Goal: Information Seeking & Learning: Learn about a topic

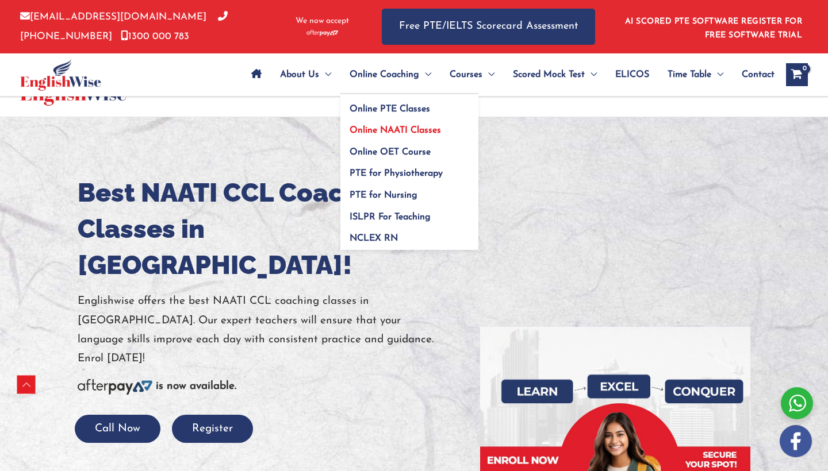
click at [360, 128] on span "Online NAATI Classes" at bounding box center [395, 130] width 91 height 9
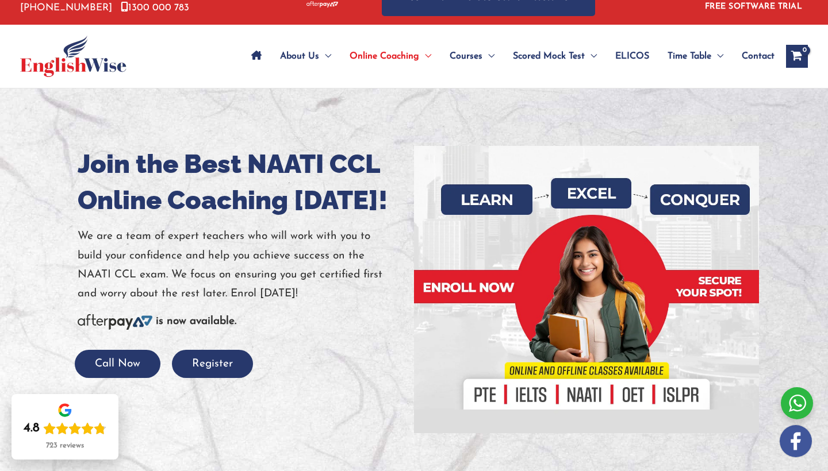
scroll to position [31, 0]
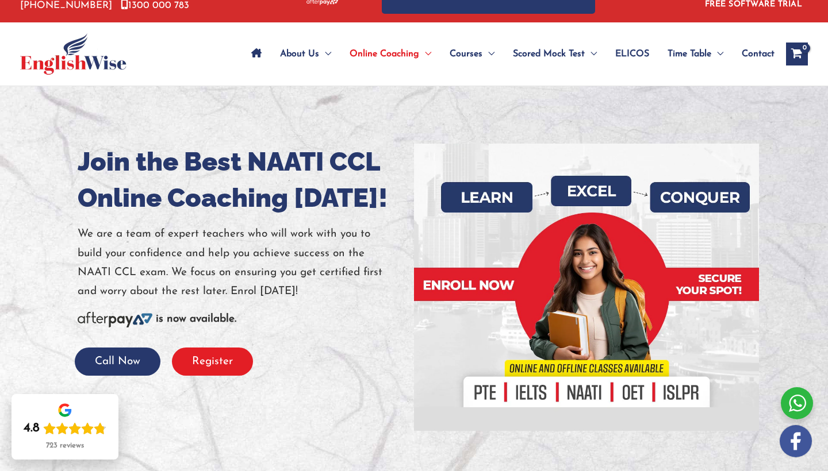
click at [218, 355] on button "Register" at bounding box center [212, 362] width 81 height 28
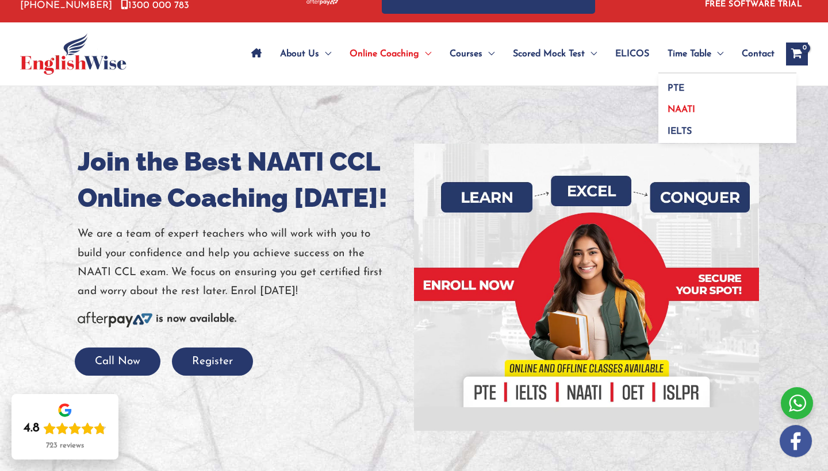
click at [675, 105] on span "NAATI" at bounding box center [682, 109] width 28 height 9
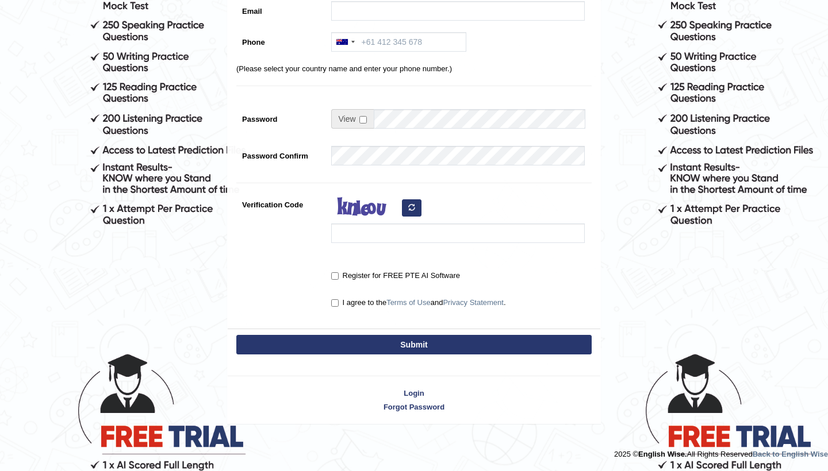
scroll to position [202, 0]
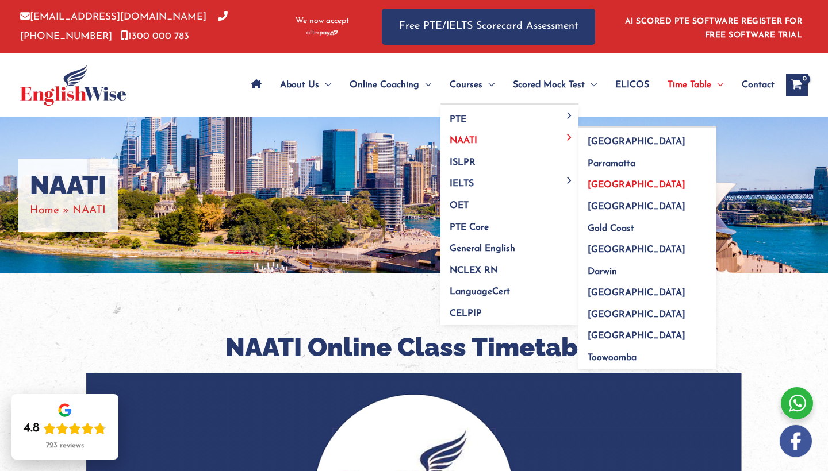
click at [588, 183] on span "Melbourne" at bounding box center [637, 185] width 98 height 9
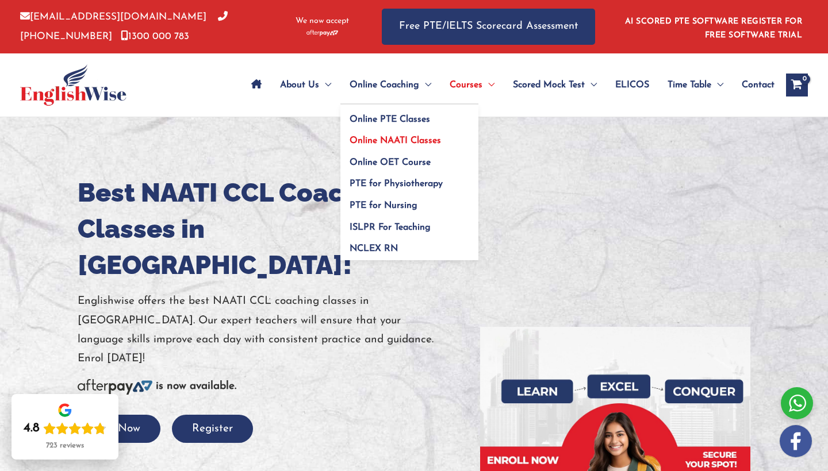
click at [350, 139] on span "Online NAATI Classes" at bounding box center [395, 140] width 91 height 9
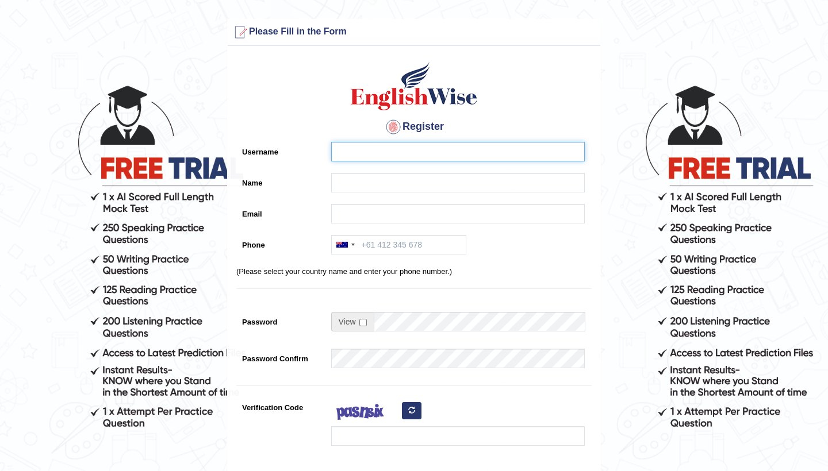
click at [372, 154] on input "Username" at bounding box center [458, 152] width 254 height 20
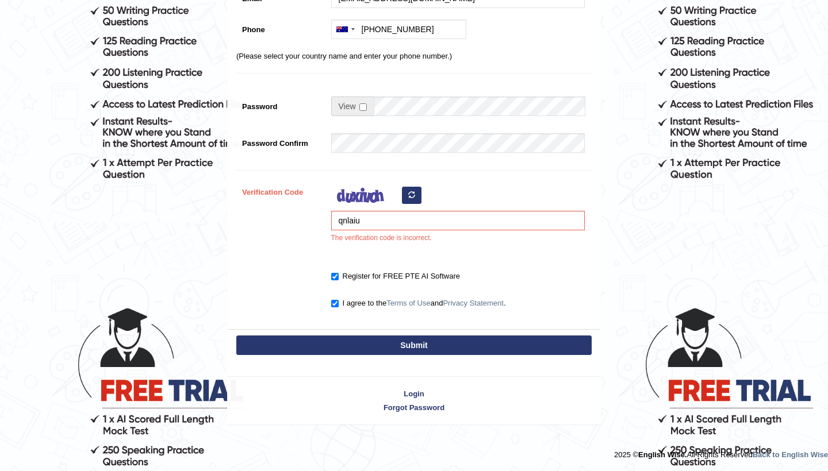
scroll to position [248, 0]
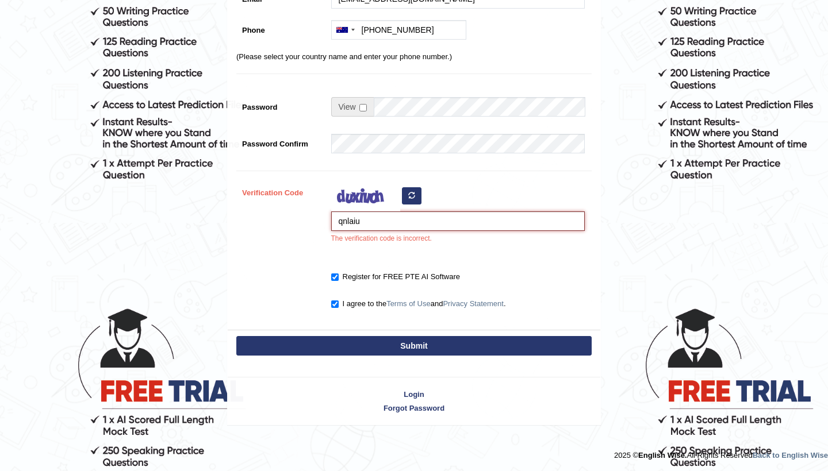
click at [352, 223] on input "qnlaiu" at bounding box center [458, 222] width 254 height 20
type input "qnloiu"
click at [391, 348] on button "Submit" at bounding box center [413, 346] width 355 height 20
type input "+61468816000"
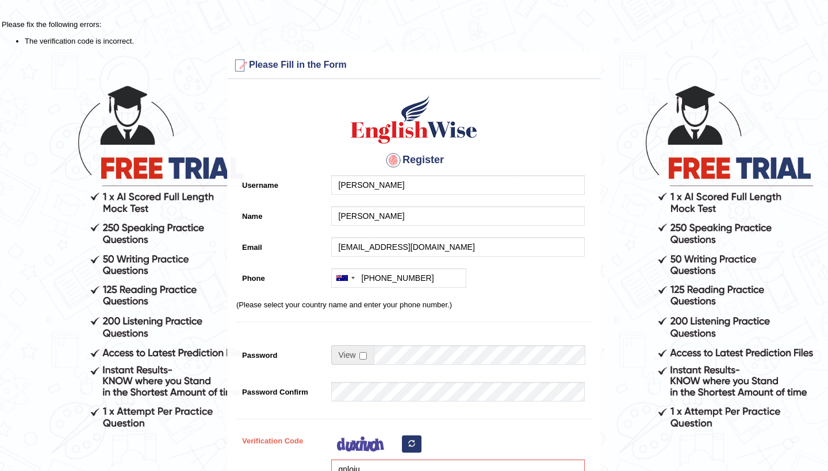
scroll to position [-4, 0]
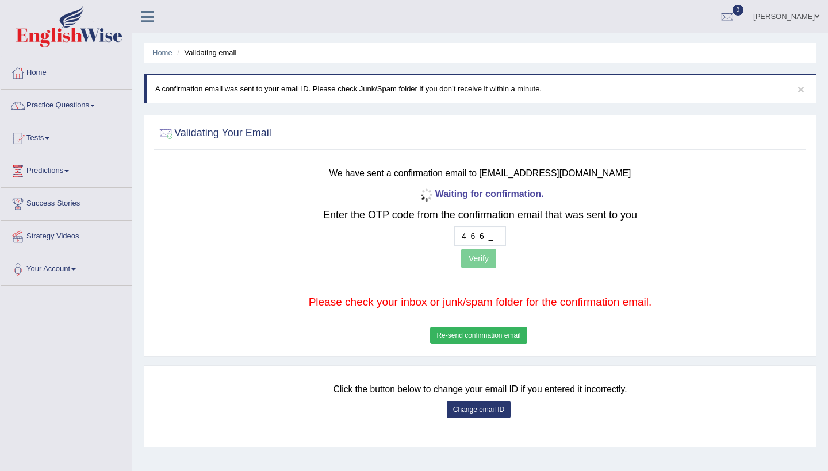
type input "4 6 6 8"
click at [485, 260] on button "Verify" at bounding box center [478, 259] width 35 height 20
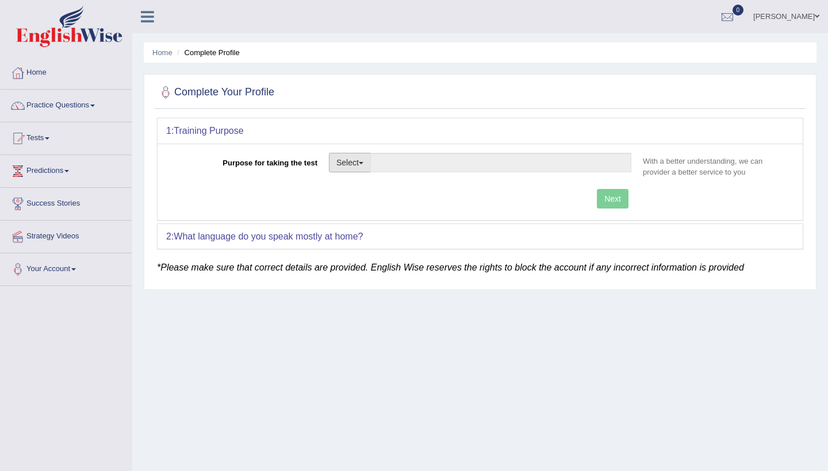
click at [348, 162] on button "Select" at bounding box center [350, 163] width 42 height 20
click at [365, 205] on link "Permanent Residency" at bounding box center [380, 202] width 102 height 15
type input "Permanent Residency"
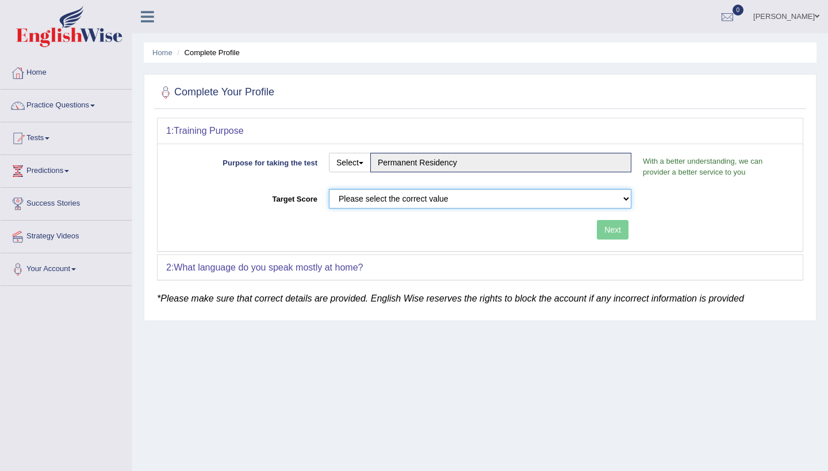
drag, startPoint x: 393, startPoint y: 196, endPoint x: 401, endPoint y: 181, distance: 17.3
click at [401, 181] on div "Purpose for taking the test Select Student Visa Permanent Residency Nursing Oth…" at bounding box center [480, 198] width 645 height 108
click at [48, 140] on link "Tests" at bounding box center [66, 136] width 131 height 29
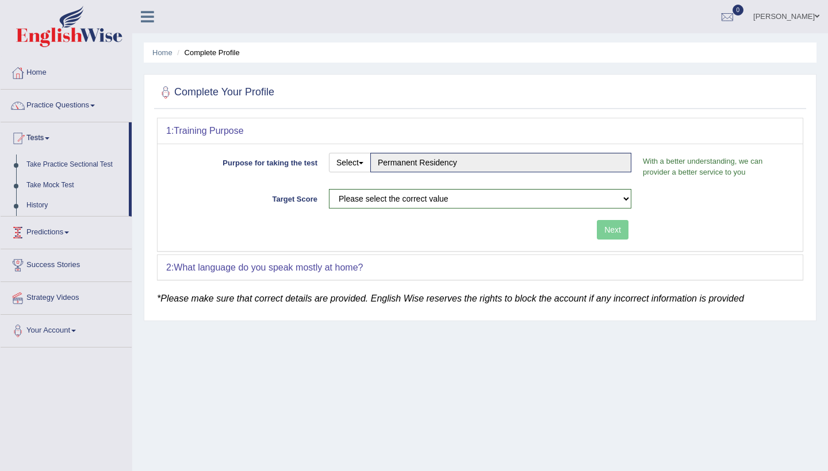
click at [40, 228] on link "Predictions" at bounding box center [66, 231] width 131 height 29
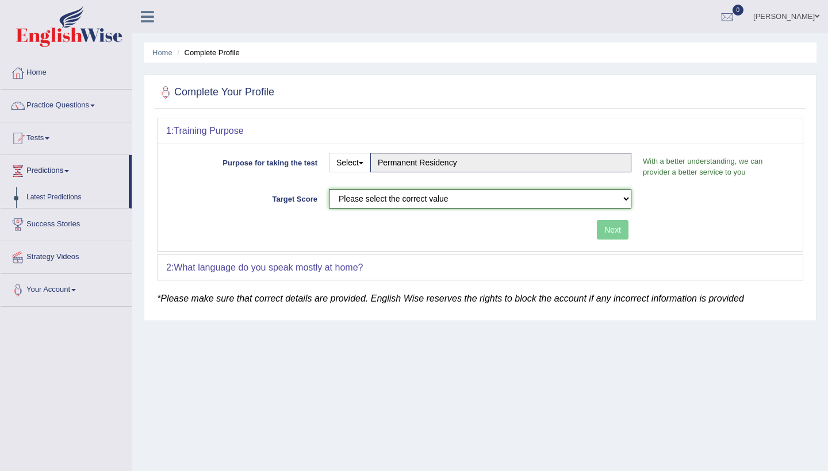
drag, startPoint x: 450, startPoint y: 199, endPoint x: 341, endPoint y: 253, distance: 121.9
click at [325, 266] on div "1: Training Purpose Purpose for taking the test Select Student Visa Permanent R…" at bounding box center [480, 199] width 646 height 163
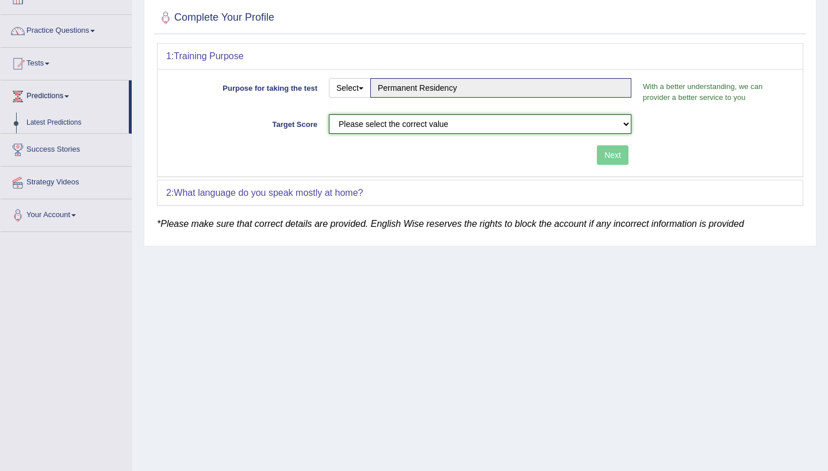
scroll to position [74, 0]
select select "79"
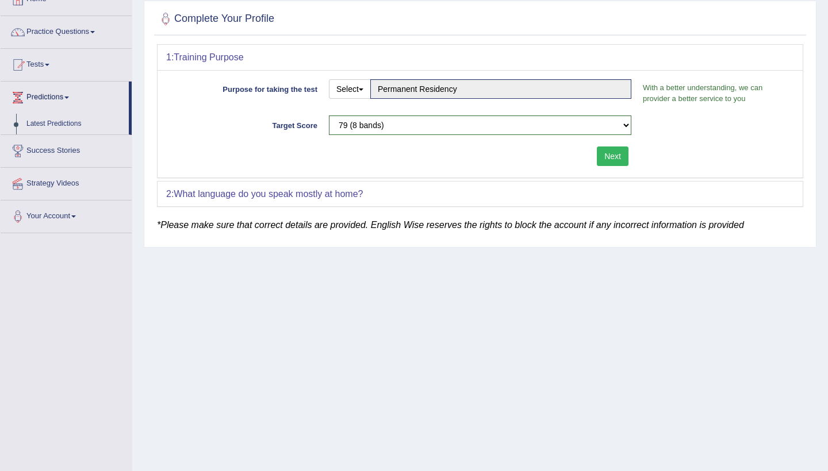
click at [605, 154] on button "Next" at bounding box center [613, 157] width 32 height 20
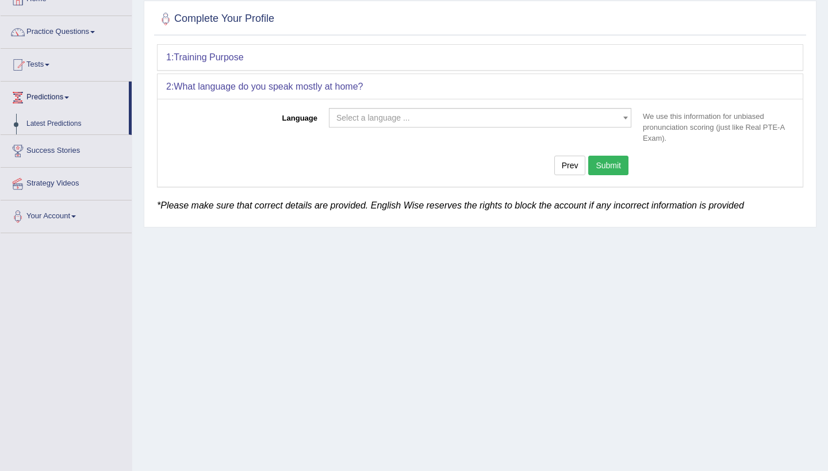
click at [497, 122] on span "Select a language ..." at bounding box center [476, 117] width 281 height 11
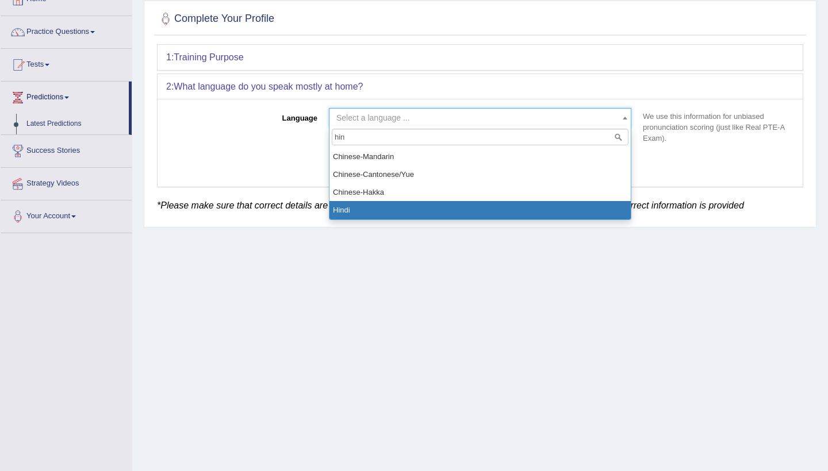
type input "hin"
select select "Hindi"
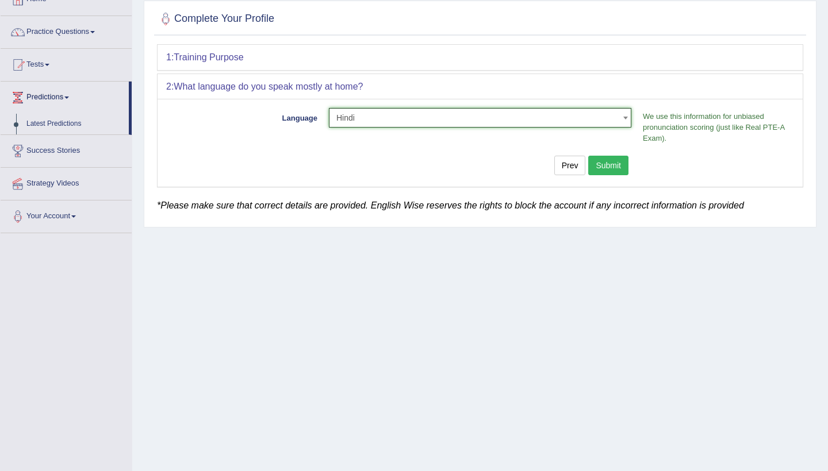
click at [609, 166] on button "Submit" at bounding box center [608, 166] width 40 height 20
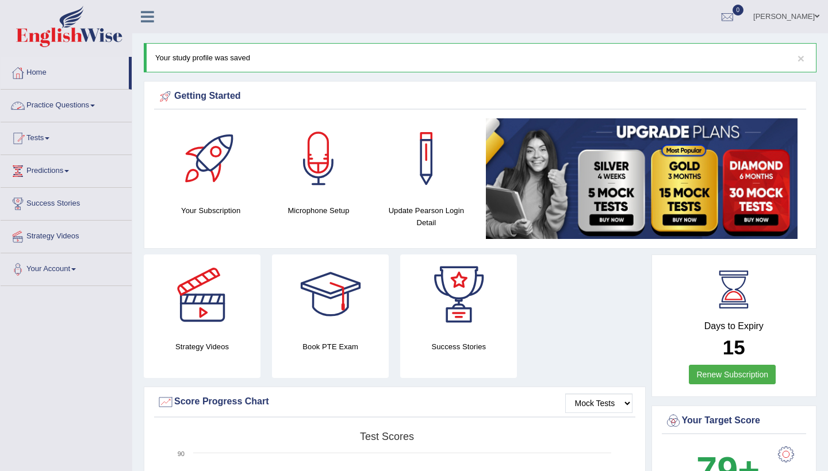
click at [77, 103] on link "Practice Questions" at bounding box center [66, 104] width 131 height 29
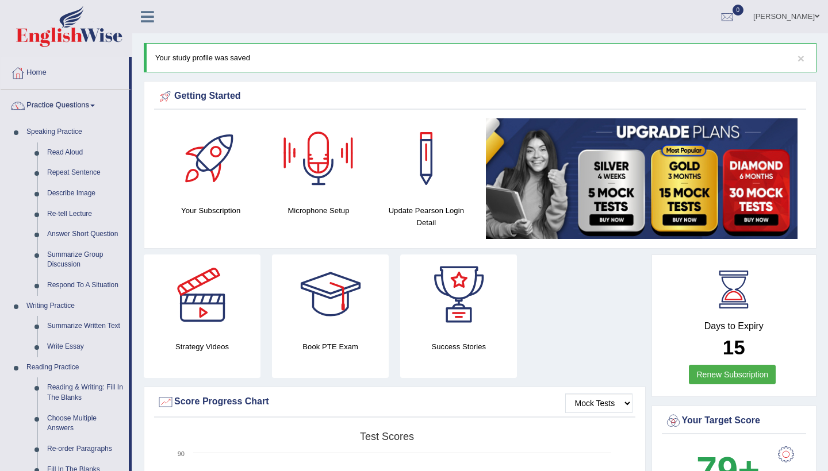
click at [808, 22] on link "[PERSON_NAME]" at bounding box center [786, 15] width 83 height 30
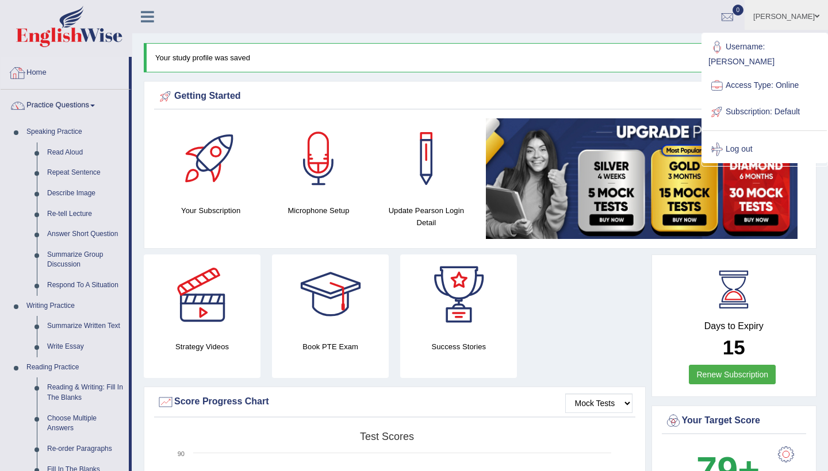
click at [44, 68] on link "Home" at bounding box center [65, 71] width 128 height 29
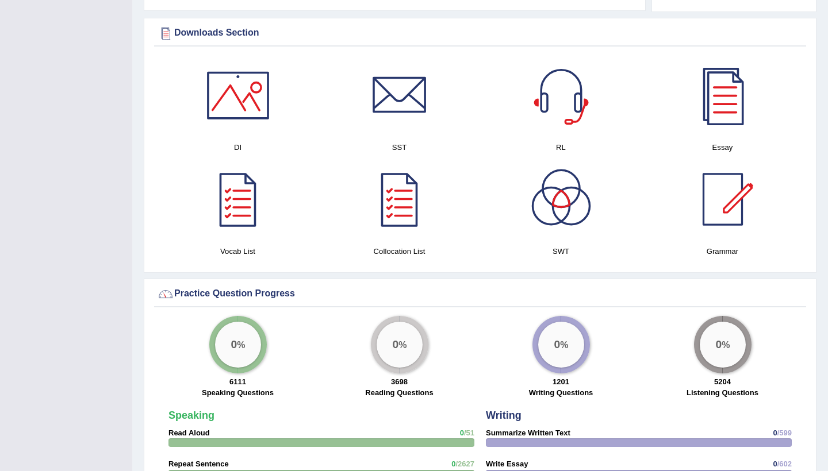
scroll to position [566, 0]
click at [239, 201] on div at bounding box center [238, 199] width 80 height 80
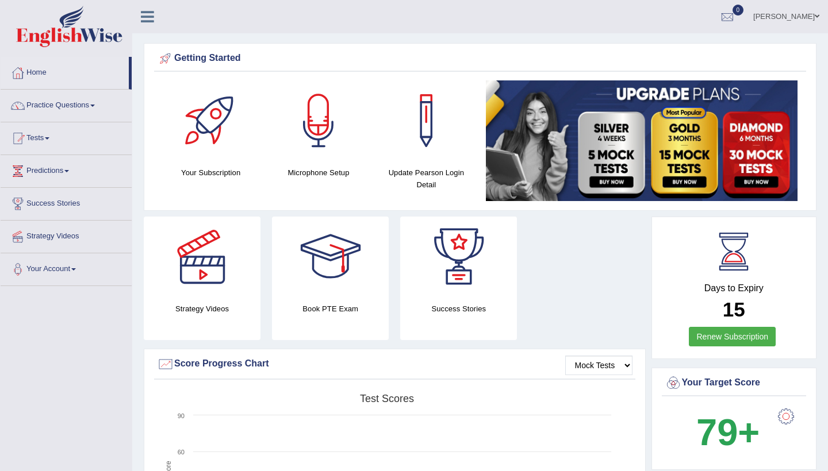
scroll to position [0, 0]
click at [148, 22] on icon at bounding box center [147, 16] width 13 height 15
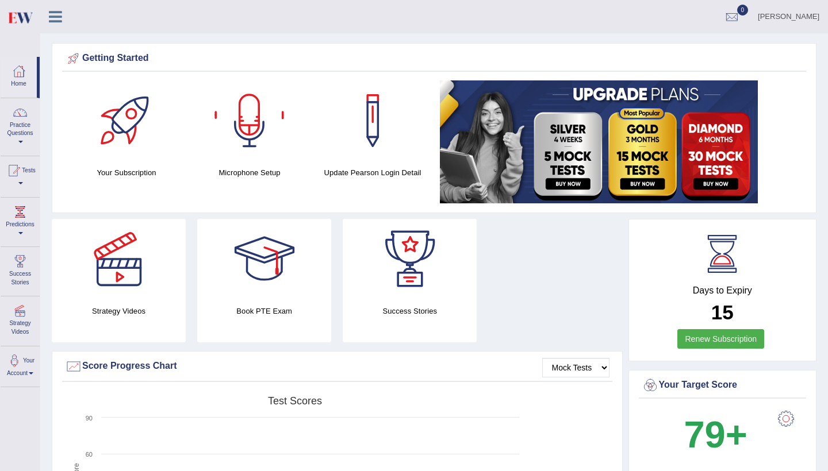
click at [102, 30] on div "Shantanu Toggle navigation Username: Shantanu Access Type: Online Subscription:…" at bounding box center [434, 16] width 788 height 33
click at [59, 22] on icon at bounding box center [55, 16] width 13 height 15
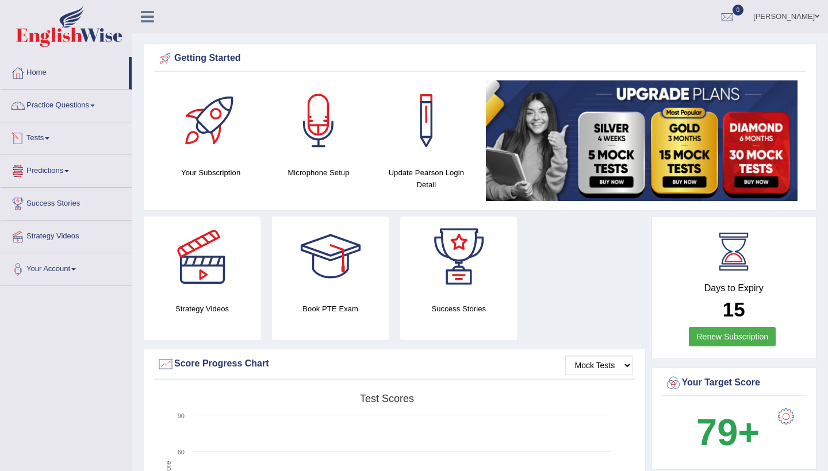
click at [62, 175] on link "Predictions" at bounding box center [66, 169] width 131 height 29
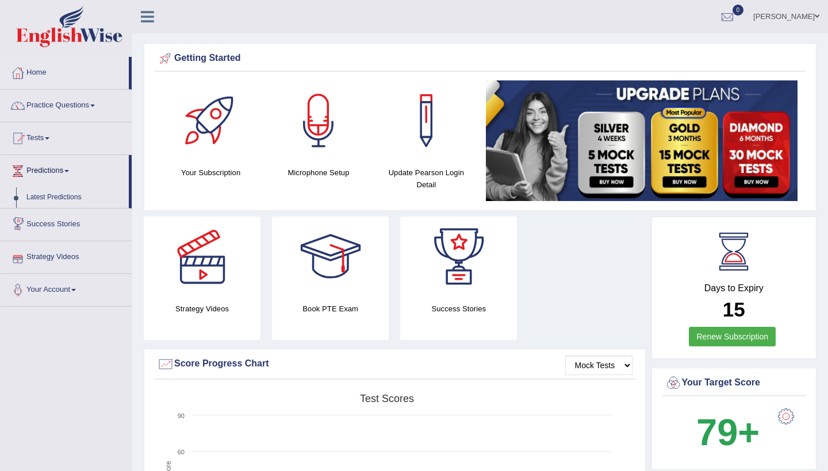
click at [49, 285] on link "Your Account" at bounding box center [66, 288] width 131 height 29
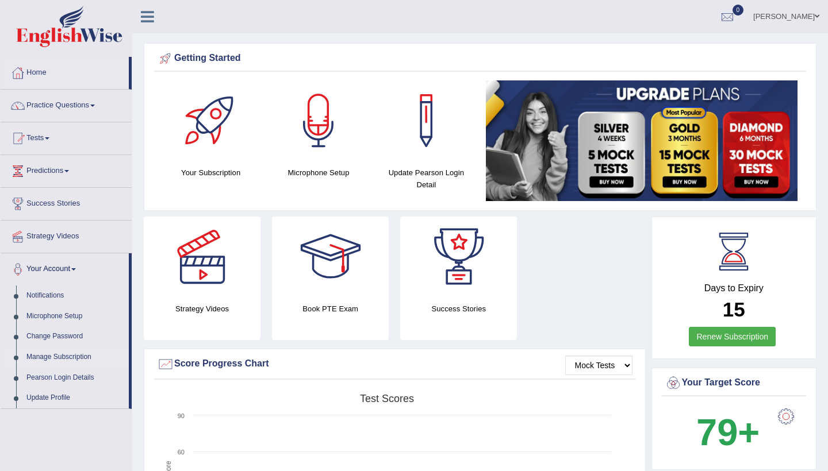
click at [62, 354] on link "Manage Subscription" at bounding box center [75, 357] width 108 height 21
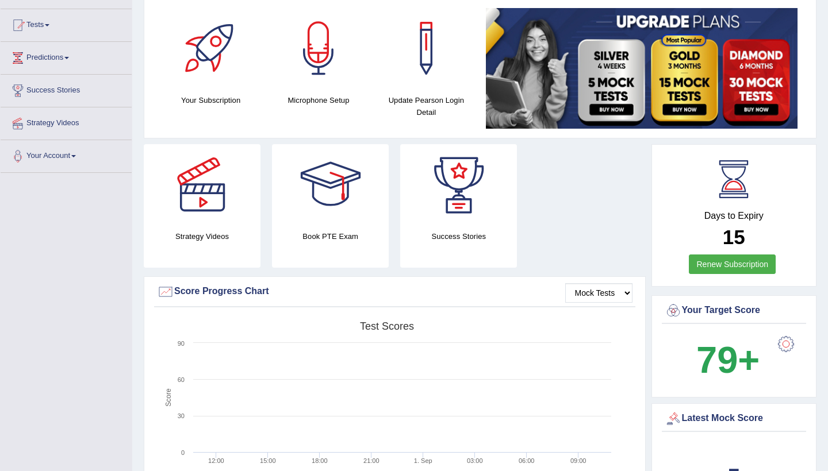
scroll to position [177, 0]
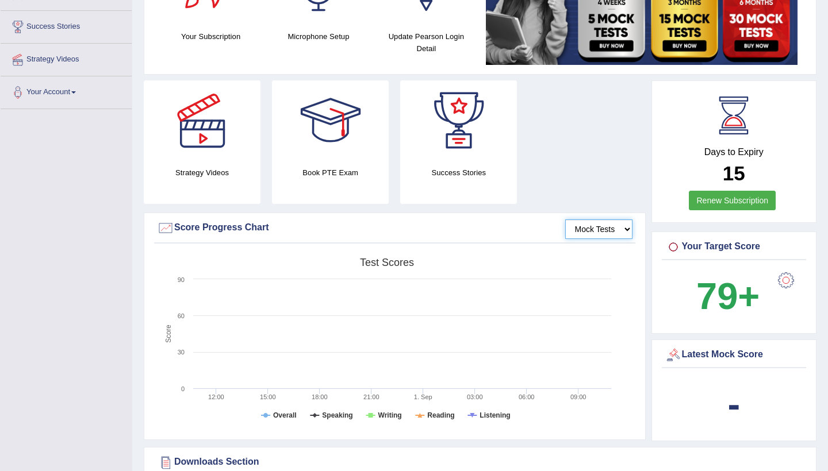
drag, startPoint x: 615, startPoint y: 228, endPoint x: 605, endPoint y: 185, distance: 44.7
click at [605, 185] on div "Strategy Videos Book PTE Exam Success Stories Mock Tests Score Progress Chart C…" at bounding box center [396, 263] width 505 height 366
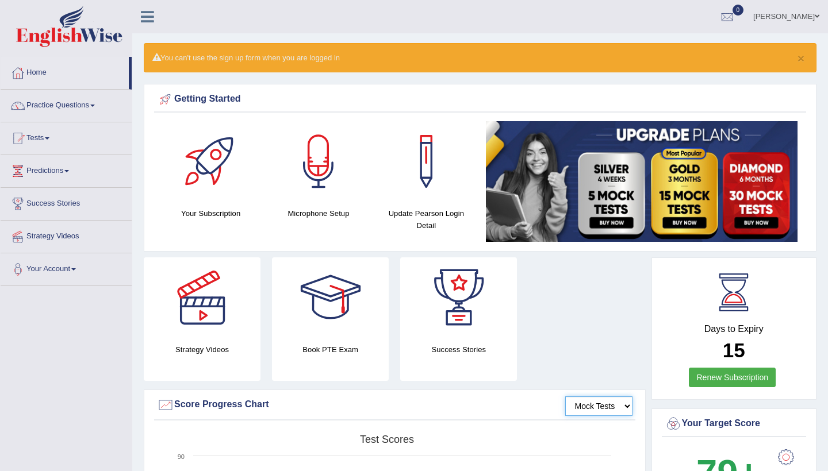
scroll to position [0, 0]
click at [612, 216] on img at bounding box center [642, 181] width 312 height 121
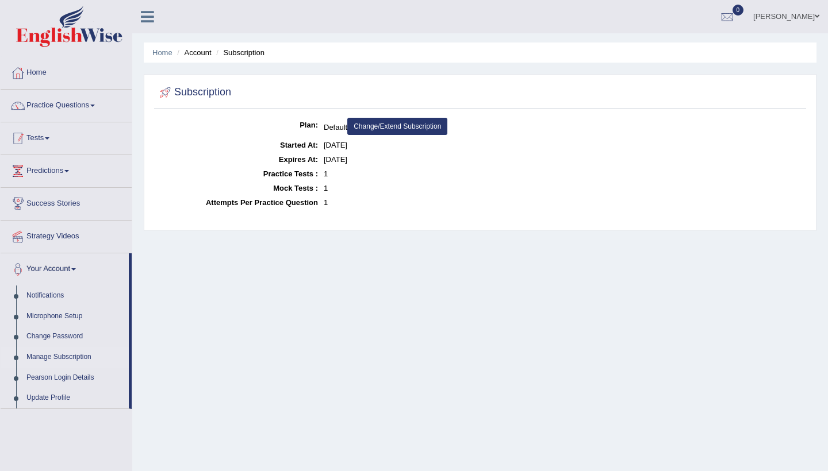
click at [52, 141] on link "Tests" at bounding box center [66, 136] width 131 height 29
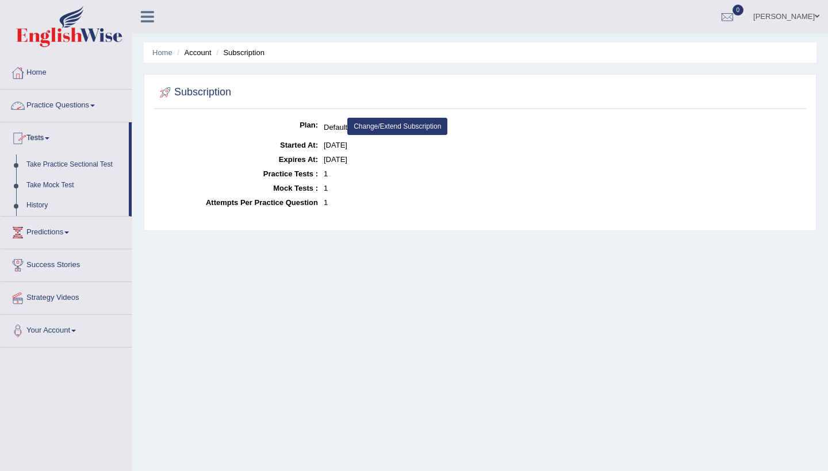
click at [58, 101] on link "Practice Questions" at bounding box center [66, 104] width 131 height 29
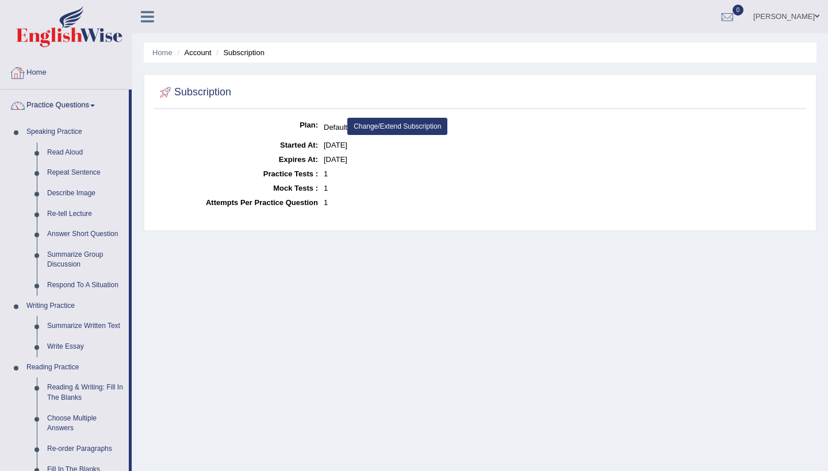
click at [40, 79] on link "Home" at bounding box center [66, 71] width 131 height 29
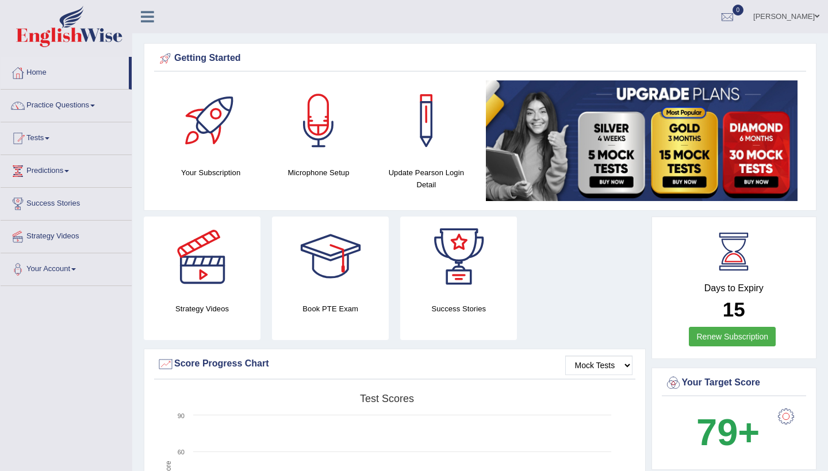
click at [85, 26] on img at bounding box center [69, 26] width 106 height 41
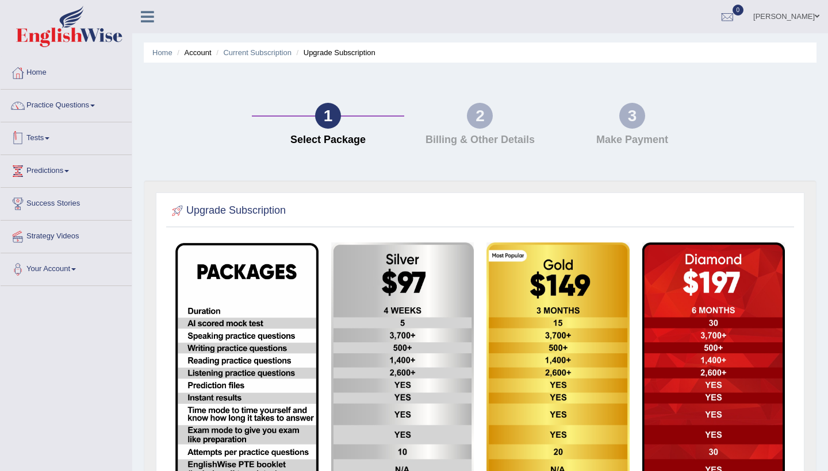
click at [26, 135] on link "Tests" at bounding box center [66, 136] width 131 height 29
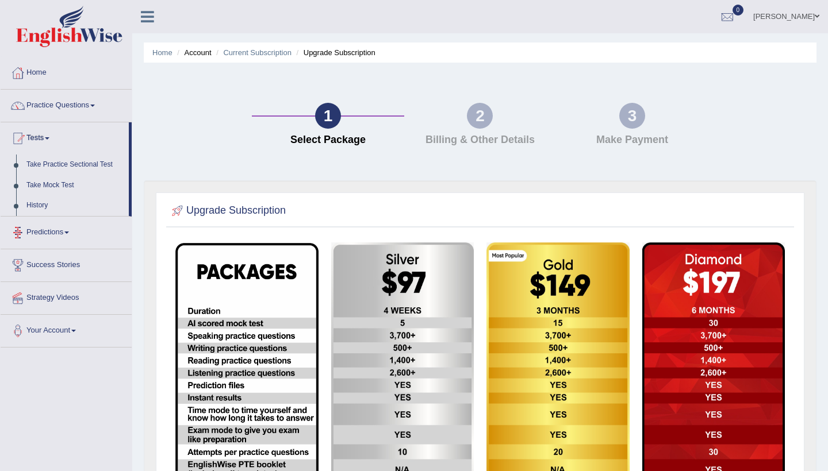
click at [46, 231] on link "Predictions" at bounding box center [66, 231] width 131 height 29
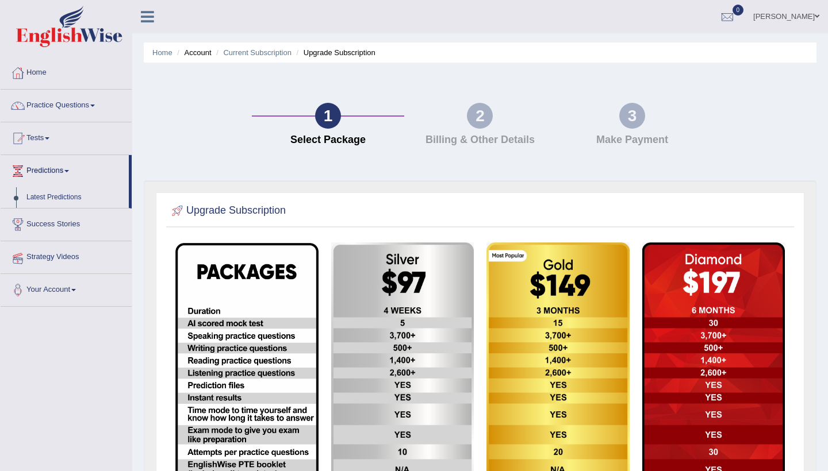
click at [51, 257] on link "Strategy Videos" at bounding box center [66, 255] width 131 height 29
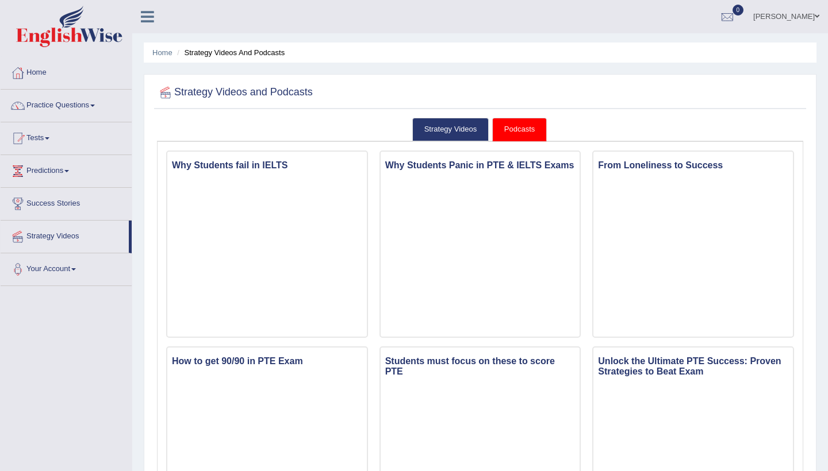
click at [780, 22] on link "Shantanu" at bounding box center [786, 15] width 83 height 30
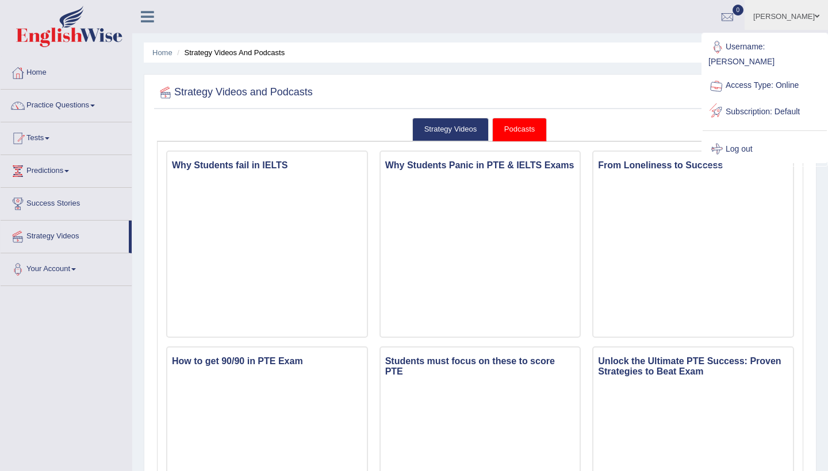
click at [730, 137] on link "Log out" at bounding box center [765, 149] width 124 height 26
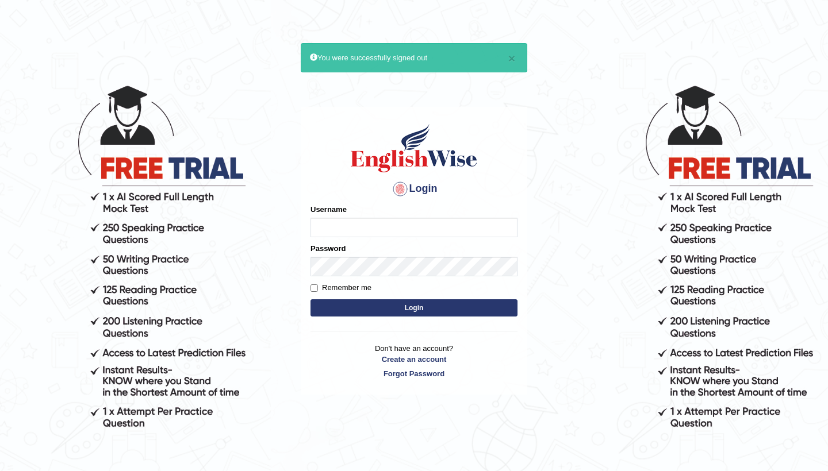
click at [142, 71] on body "× You were successfully signed out Login Please fix the following errors: Usern…" at bounding box center [414, 276] width 828 height 471
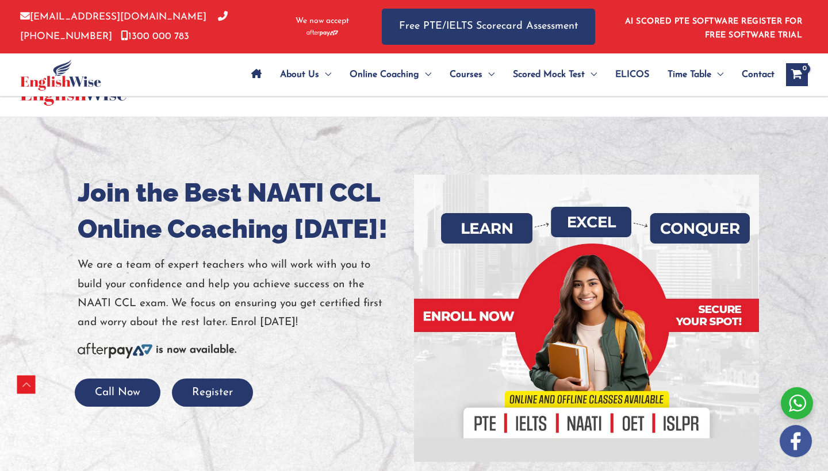
click at [797, 403] on div at bounding box center [797, 404] width 32 height 32
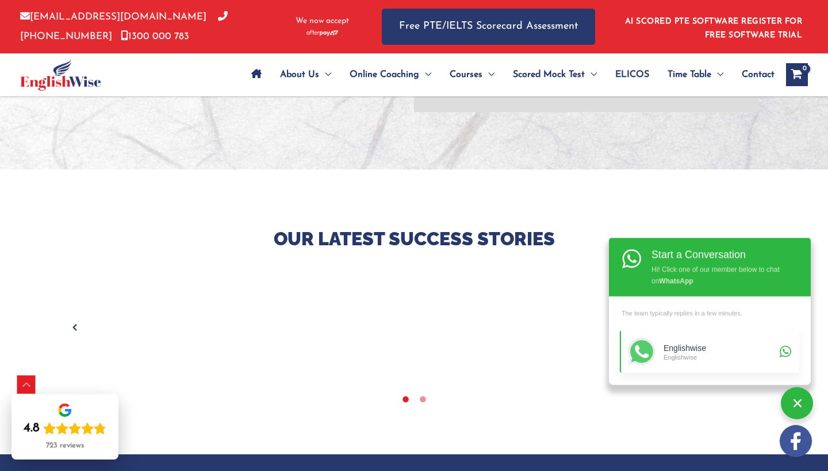
click at [677, 354] on div "Englishwise" at bounding box center [719, 357] width 113 height 8
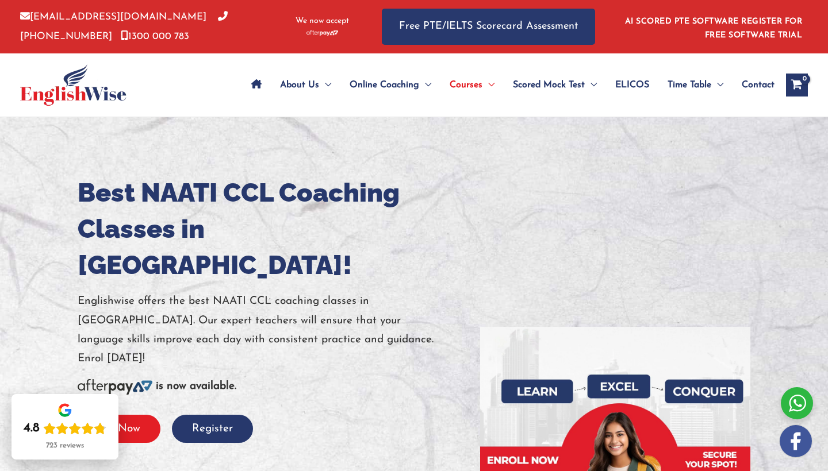
click at [145, 415] on button "Call Now" at bounding box center [118, 429] width 86 height 28
click at [267, 151] on div at bounding box center [414, 385] width 828 height 537
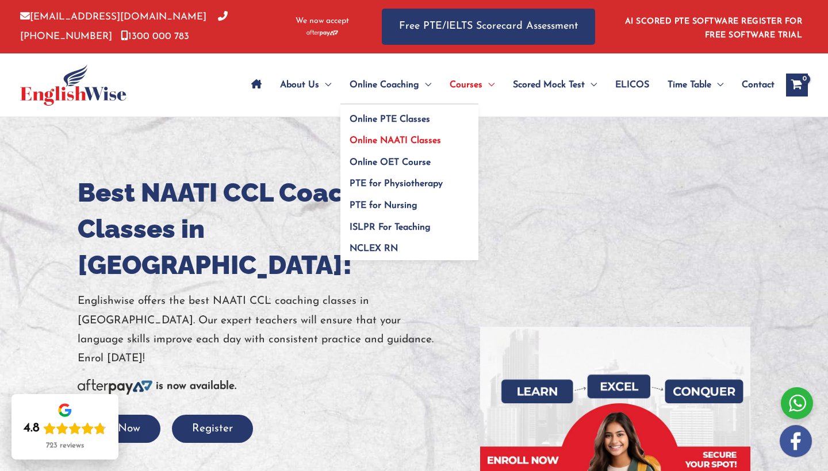
click at [365, 139] on span "Online NAATI Classes" at bounding box center [395, 140] width 91 height 9
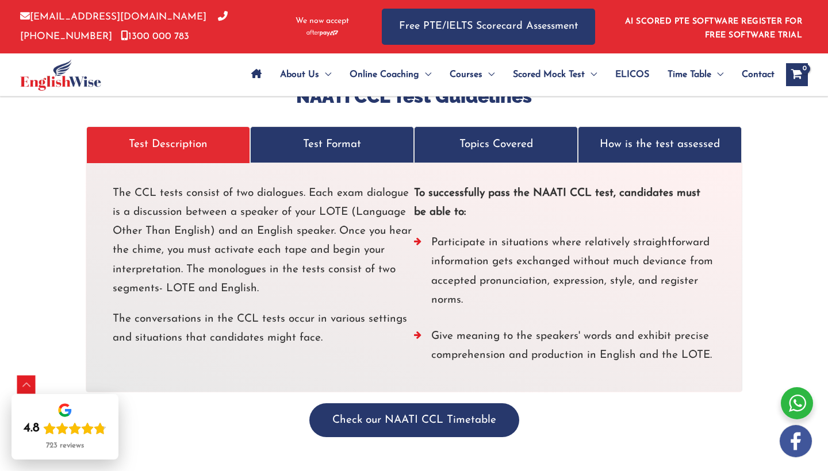
scroll to position [2176, 0]
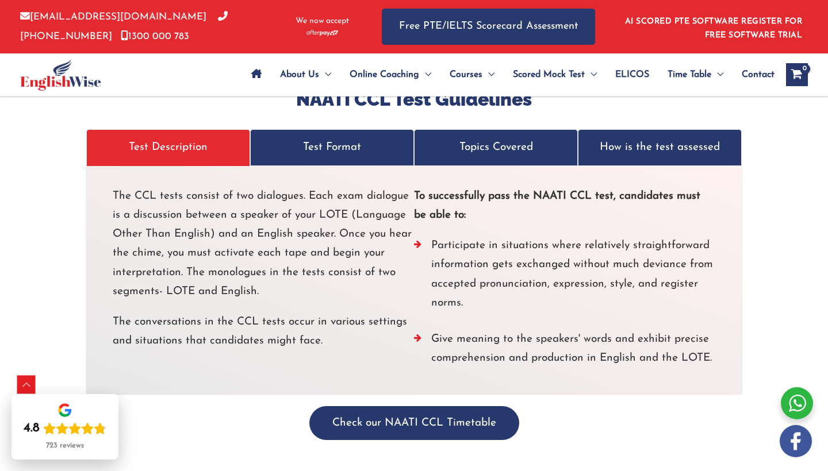
click at [344, 138] on p "Test Format" at bounding box center [332, 147] width 140 height 19
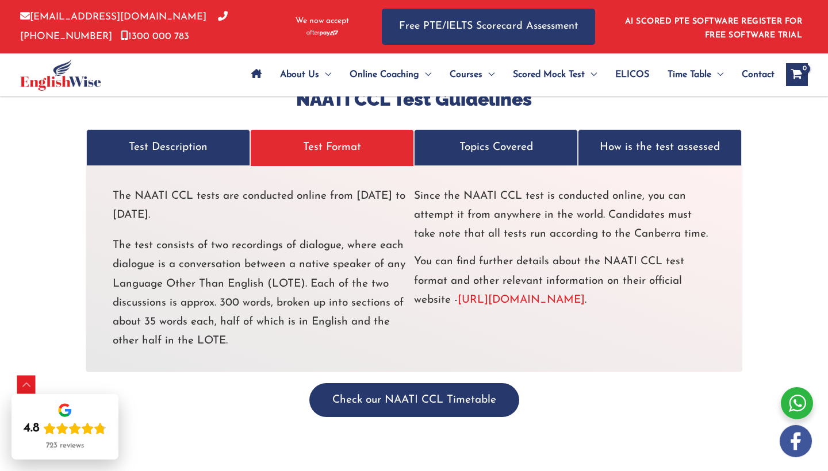
click at [515, 138] on p "Topics Covered" at bounding box center [496, 147] width 140 height 19
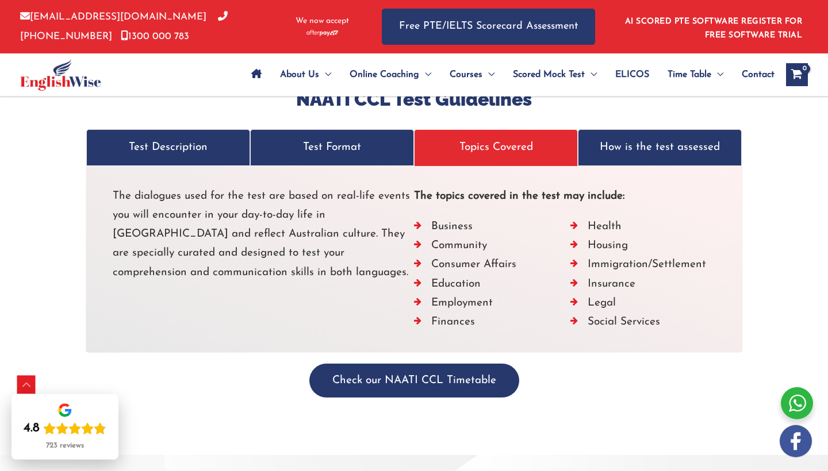
click at [626, 138] on p "How is the test assessed" at bounding box center [660, 147] width 140 height 19
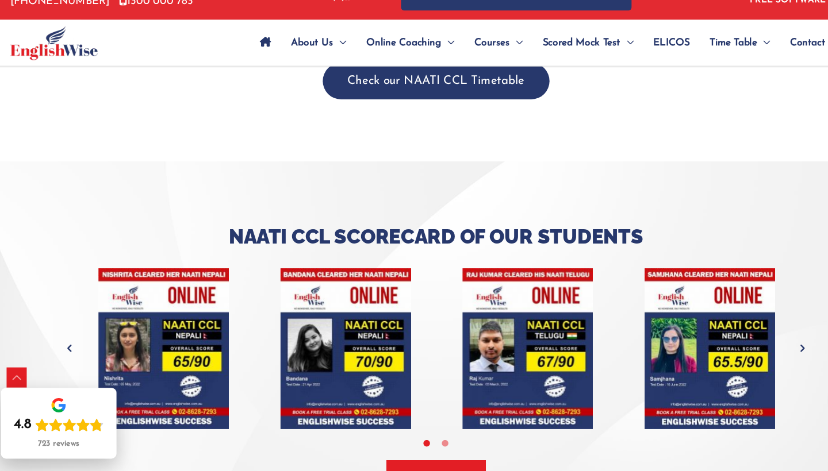
scroll to position [2453, 0]
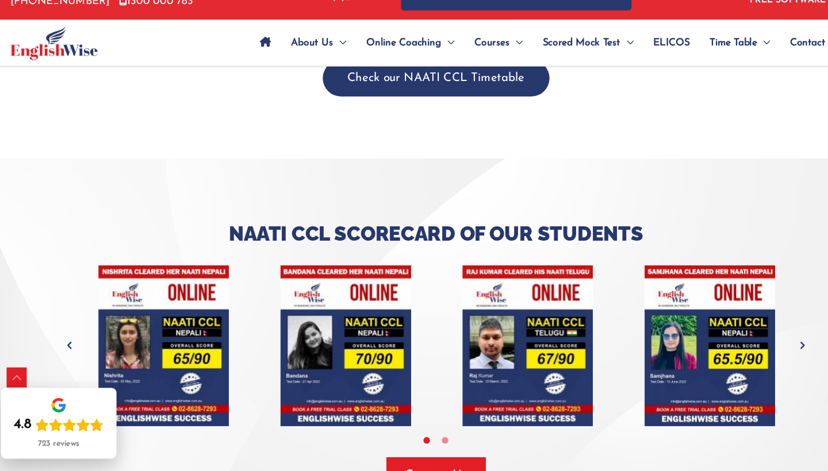
click at [142, 281] on img "tracker" at bounding box center [162, 355] width 121 height 149
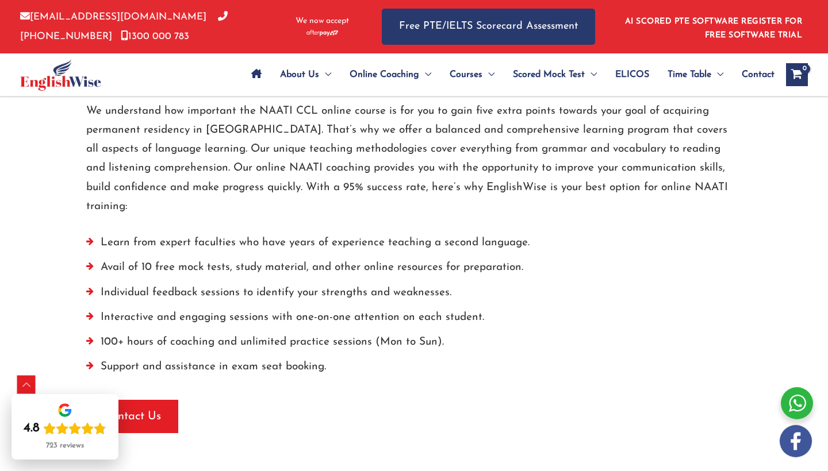
scroll to position [1771, 0]
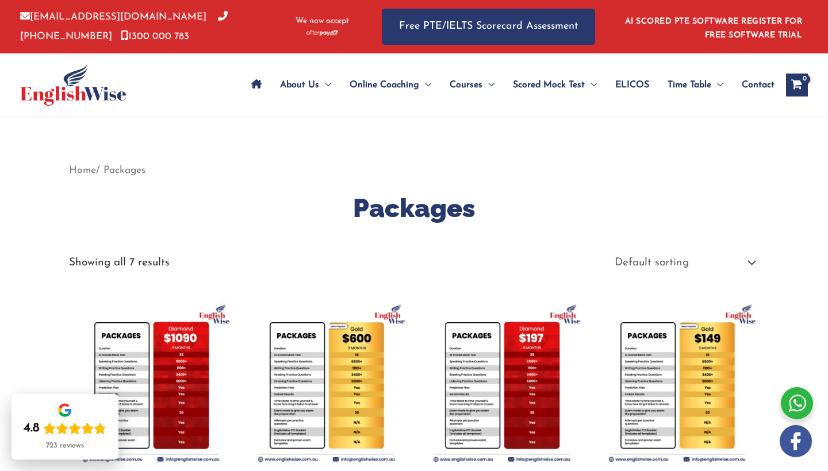
click at [567, 252] on div "Showing all 7 results Default sorting Sort by popularity Sort by latest Sort by…" at bounding box center [414, 263] width 690 height 22
click at [619, 85] on span "ELICOS" at bounding box center [632, 85] width 34 height 40
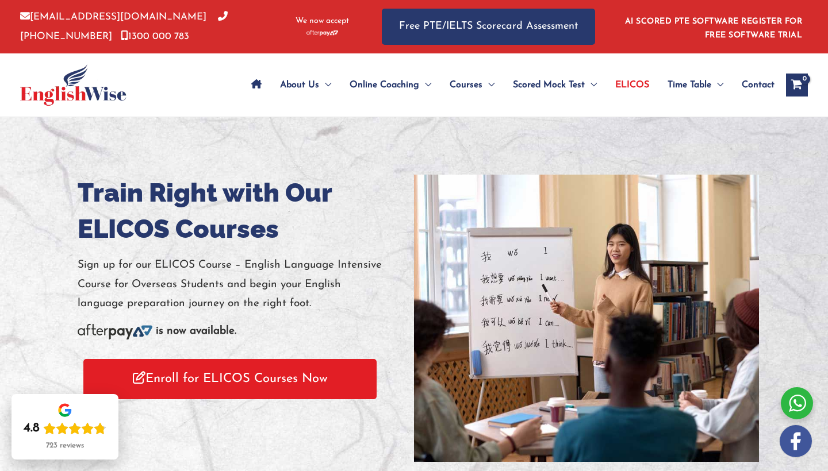
click at [747, 81] on span "Contact" at bounding box center [758, 85] width 33 height 40
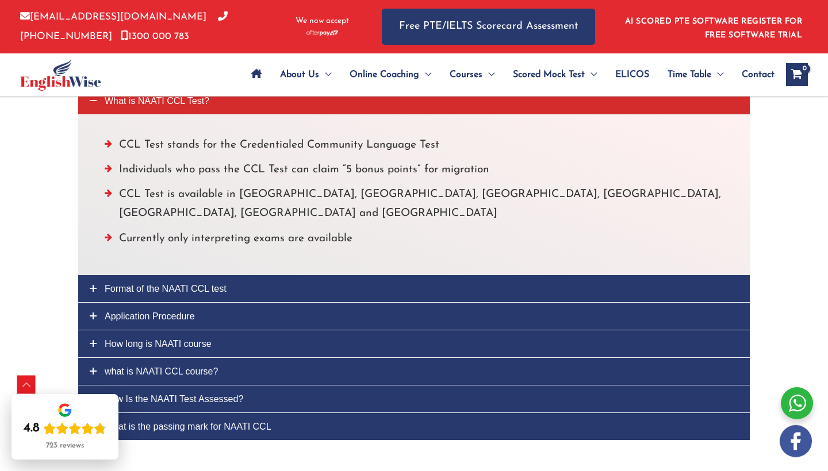
scroll to position [3060, 0]
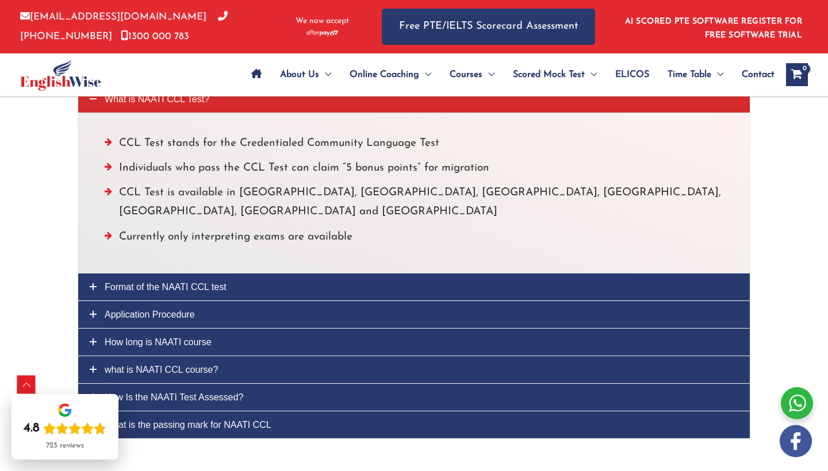
click at [202, 329] on link "How long is NAATI course" at bounding box center [414, 342] width 672 height 27
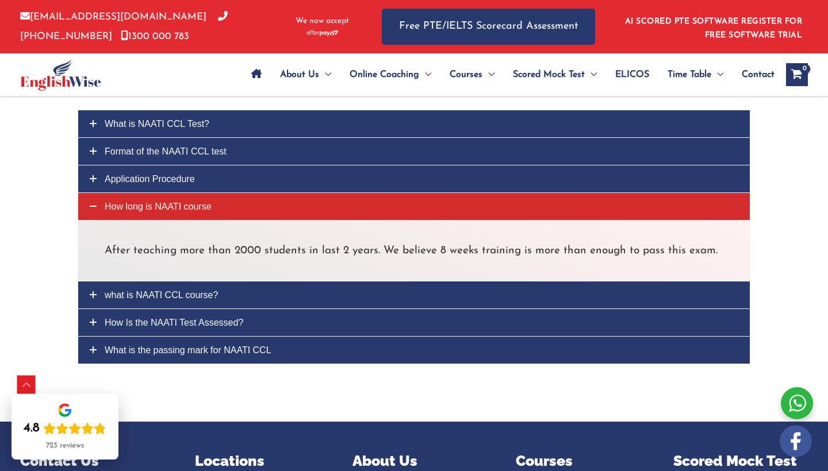
scroll to position [3029, 0]
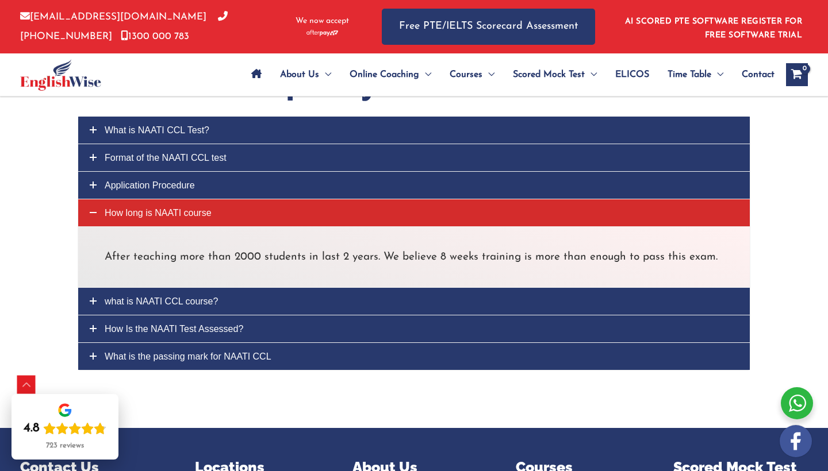
click at [189, 297] on span "what is NAATI CCL course?" at bounding box center [161, 302] width 113 height 10
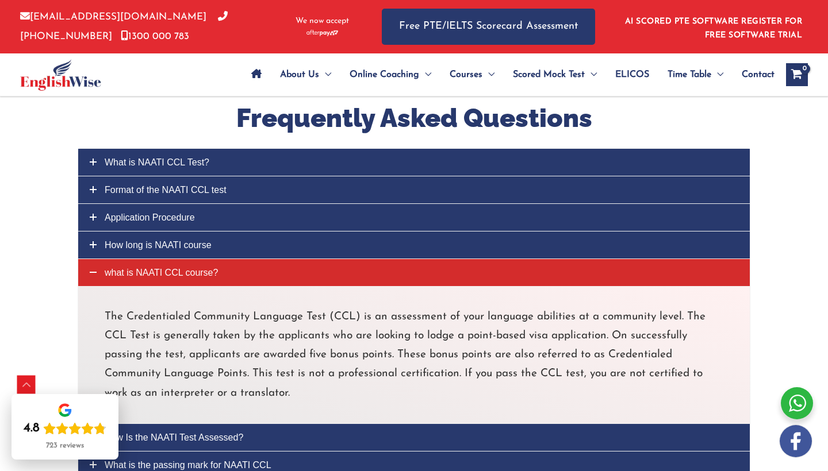
scroll to position [2966, 0]
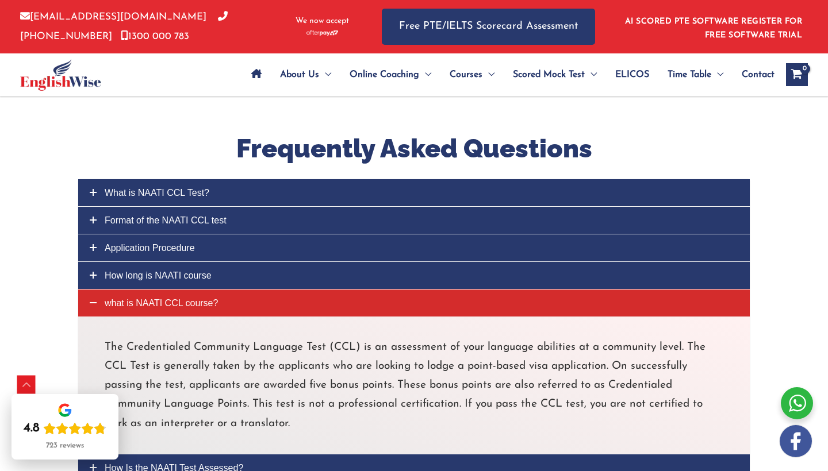
click at [194, 235] on link "Application Procedure" at bounding box center [414, 248] width 672 height 27
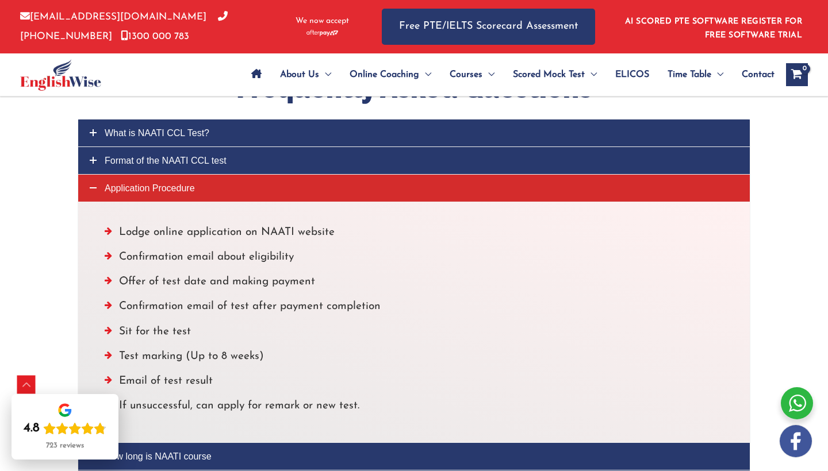
scroll to position [3007, 0]
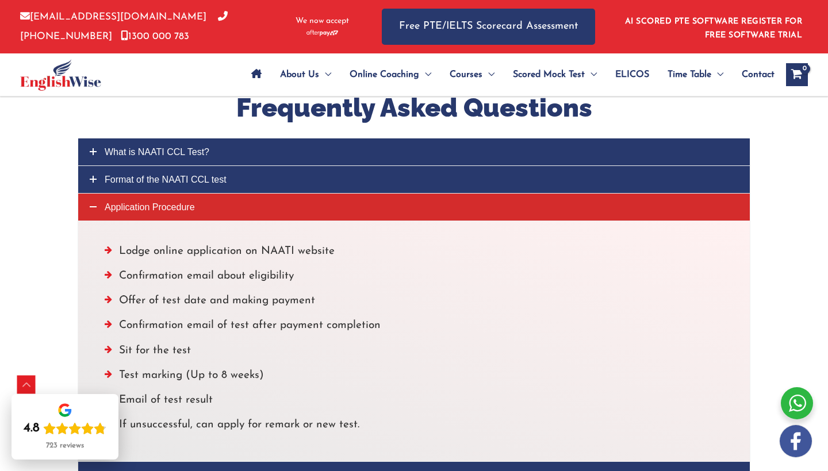
click at [204, 175] on span "Format of the NAATI CCL test" at bounding box center [166, 180] width 122 height 10
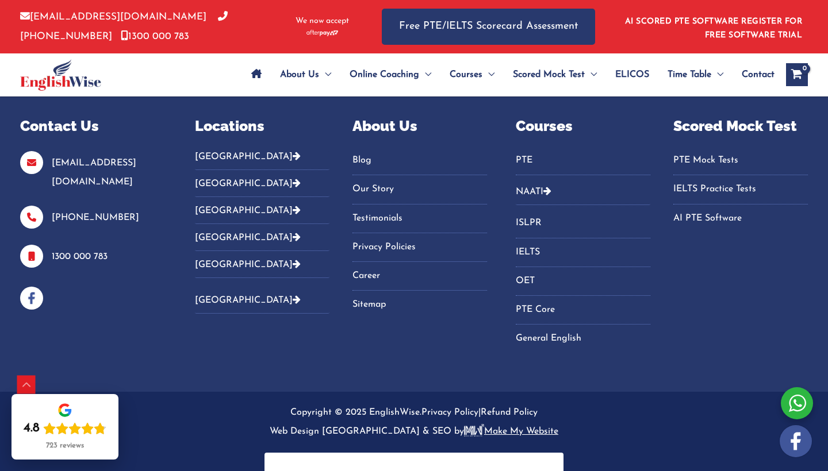
scroll to position [3549, 0]
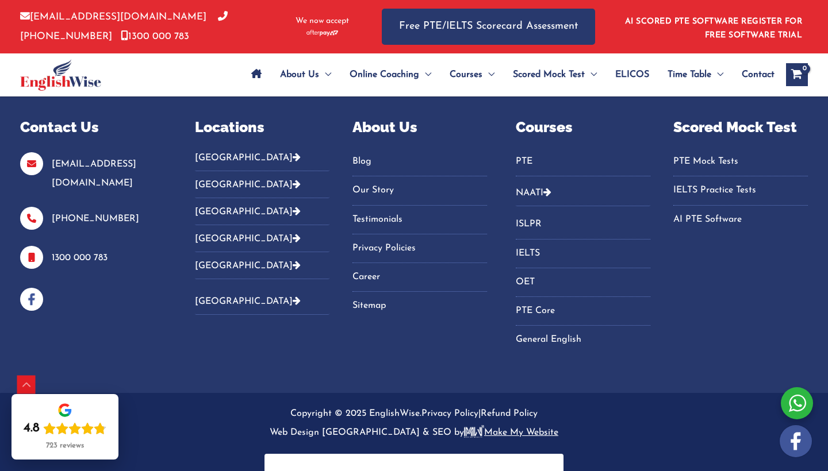
click at [543, 189] on link "NAATI" at bounding box center [530, 193] width 28 height 9
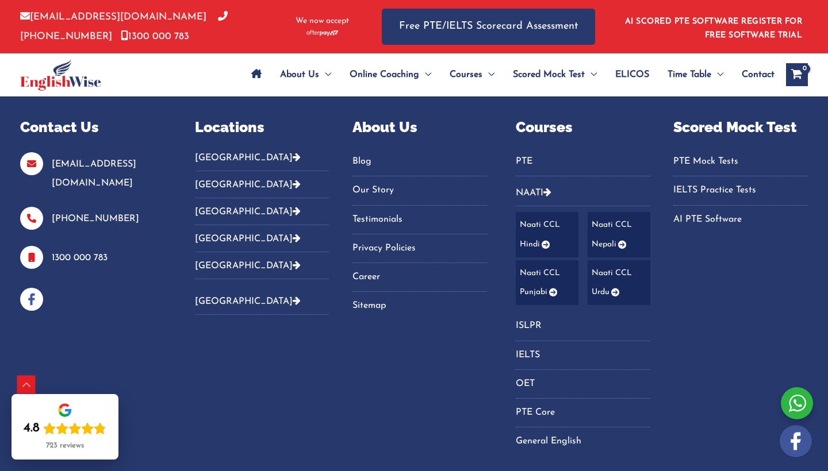
click at [544, 212] on link "Naati CCL Hindi" at bounding box center [547, 234] width 63 height 45
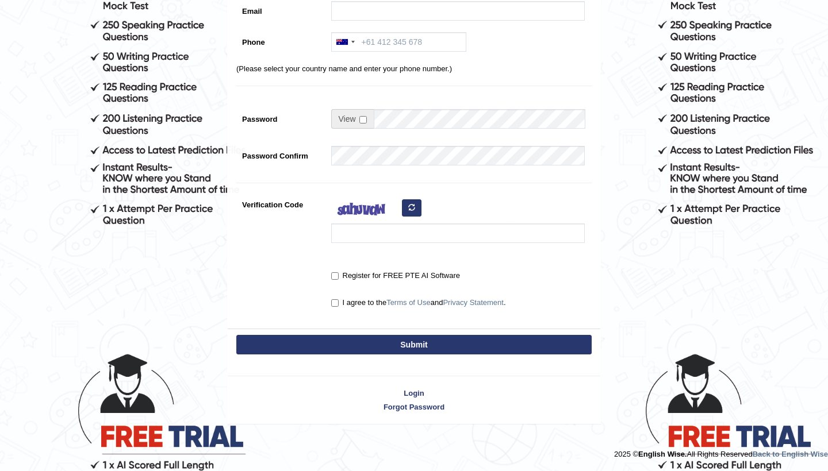
scroll to position [202, 0]
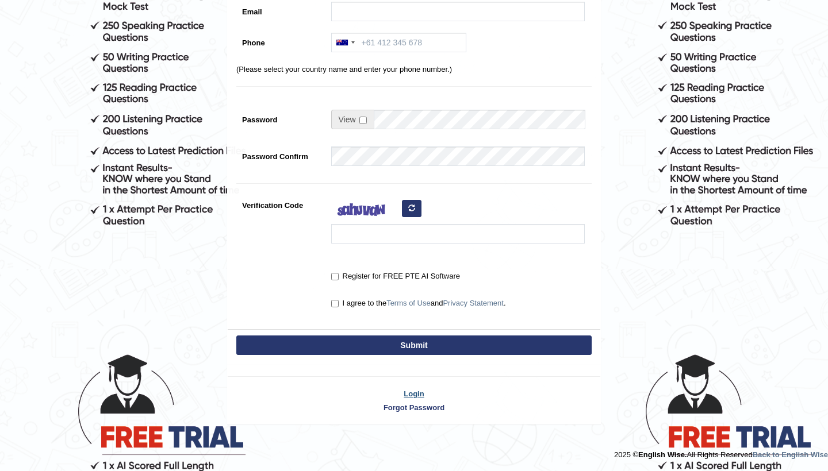
click at [409, 394] on link "Login" at bounding box center [414, 394] width 373 height 11
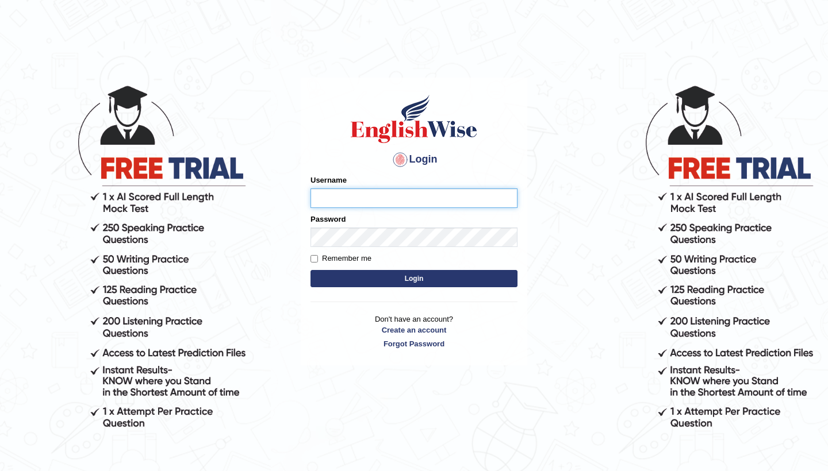
type input "[PERSON_NAME]"
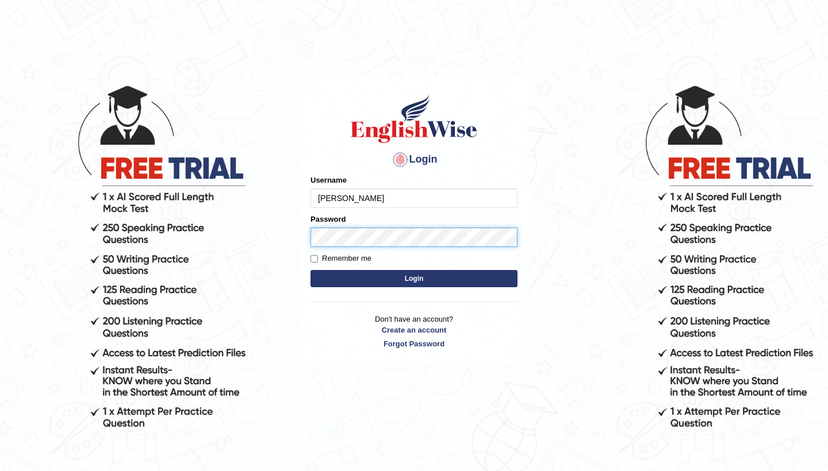
click at [414, 279] on button "Login" at bounding box center [413, 278] width 207 height 17
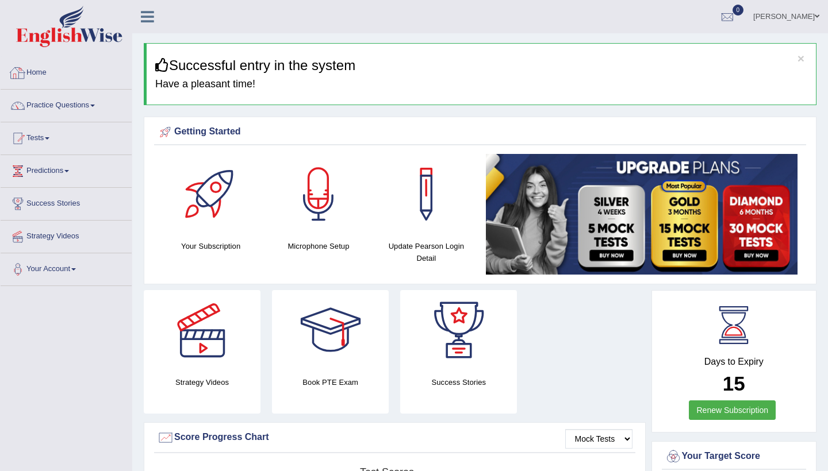
click at [43, 71] on link "Home" at bounding box center [66, 71] width 131 height 29
